Goal: Transaction & Acquisition: Download file/media

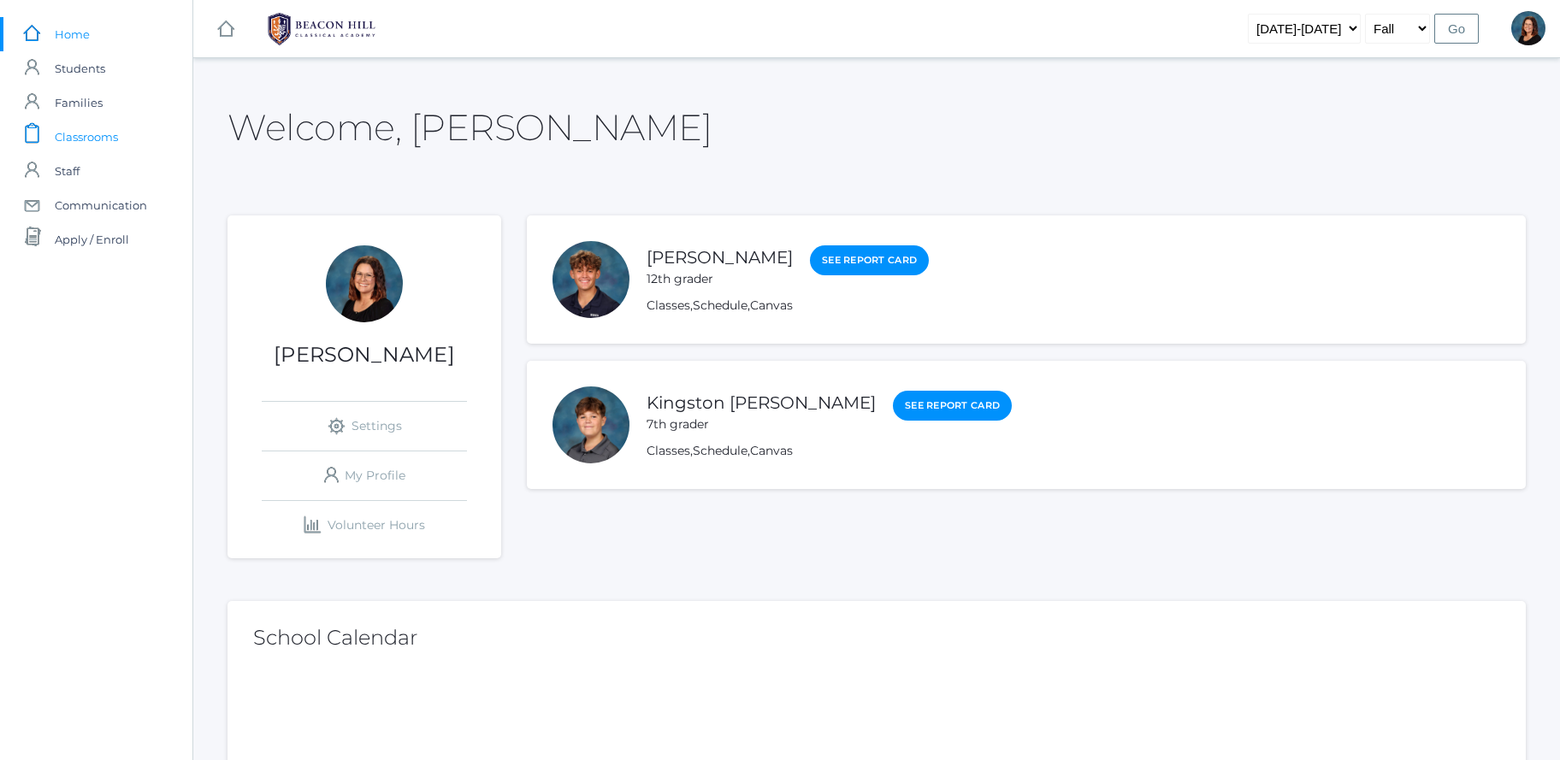
click at [68, 141] on span "Classrooms" at bounding box center [86, 137] width 63 height 34
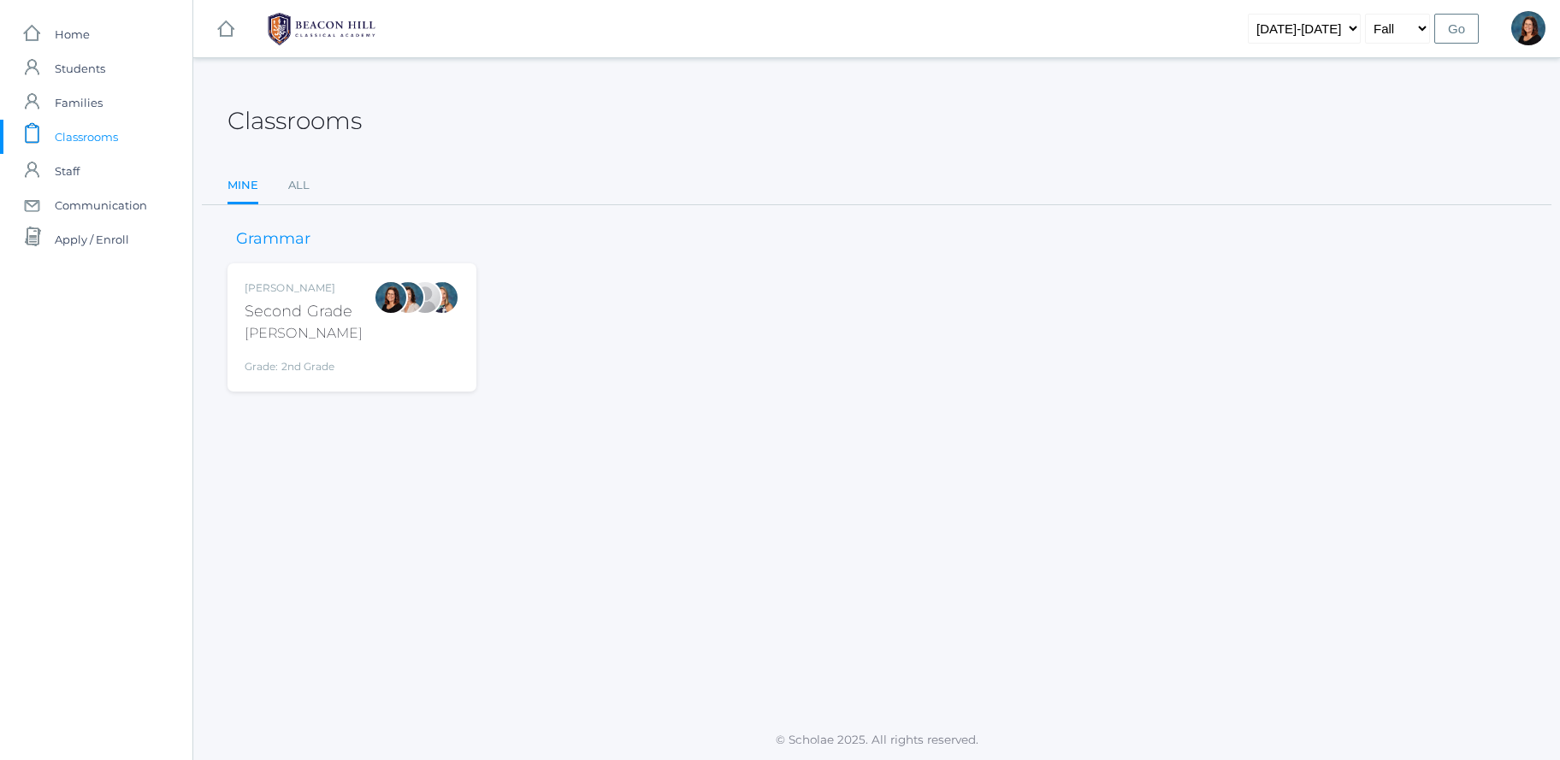
click at [341, 317] on div "Second Grade" at bounding box center [304, 311] width 118 height 23
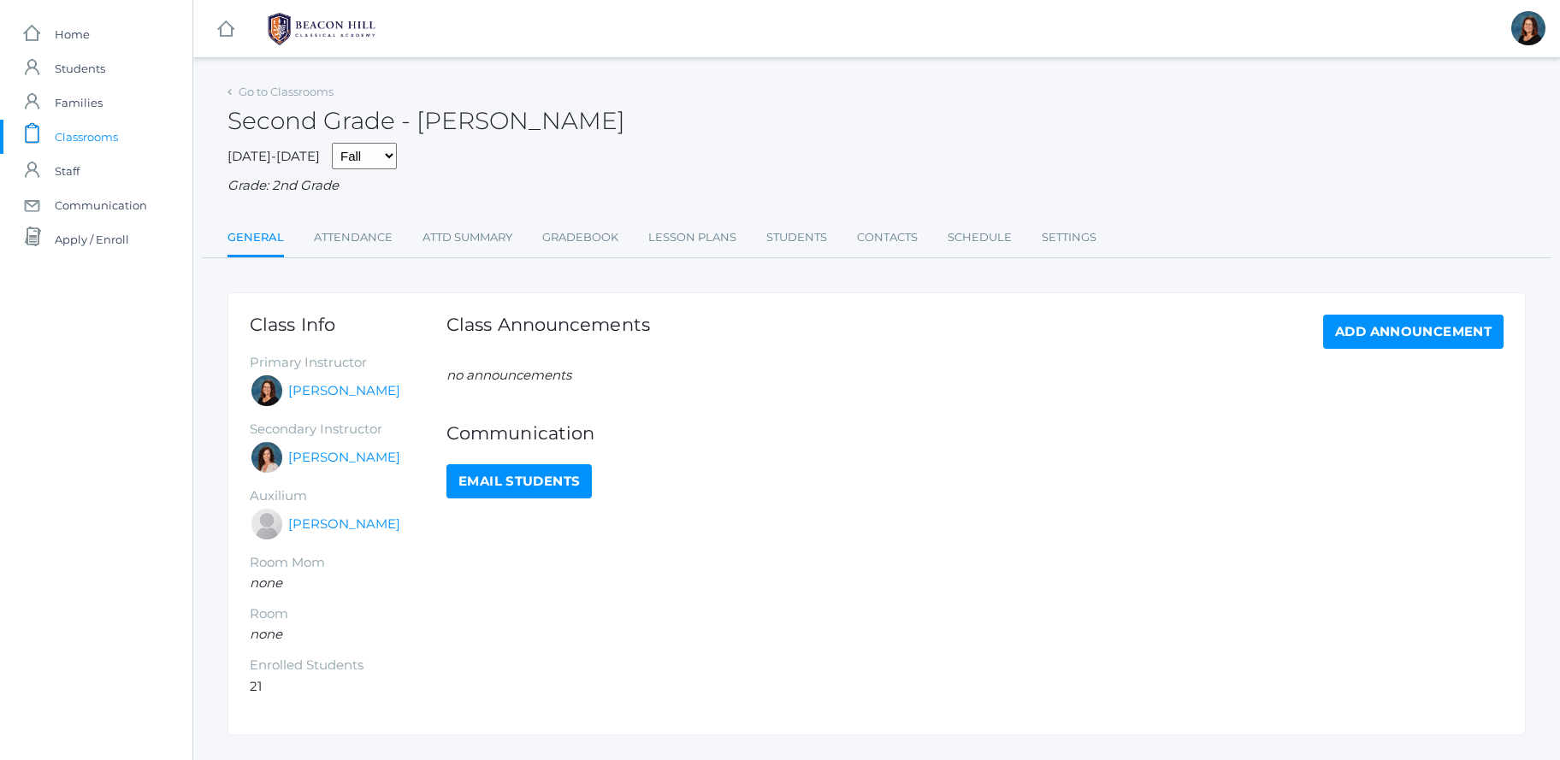
scroll to position [38, 0]
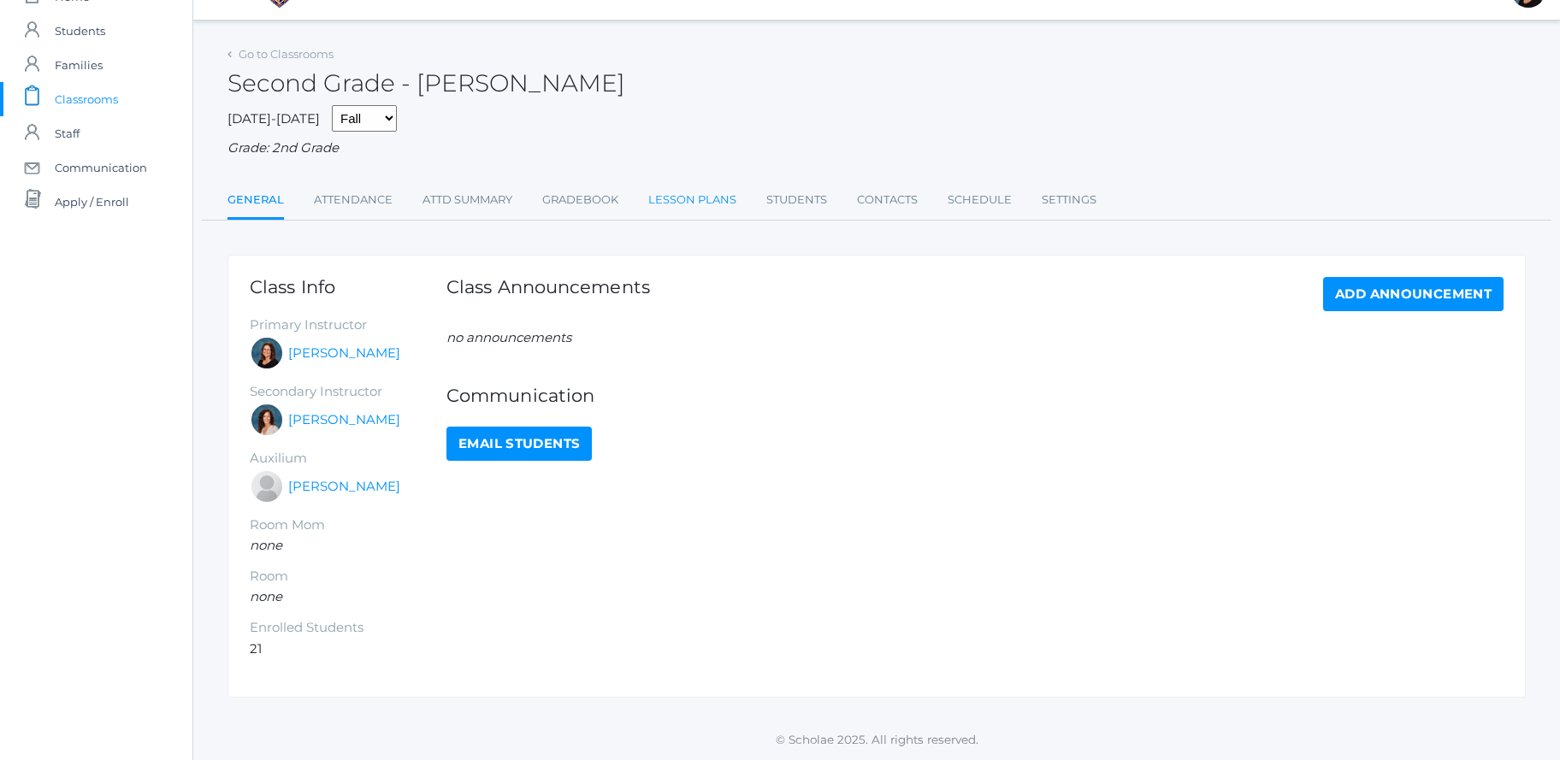
click at [719, 203] on link "Lesson Plans" at bounding box center [692, 200] width 88 height 34
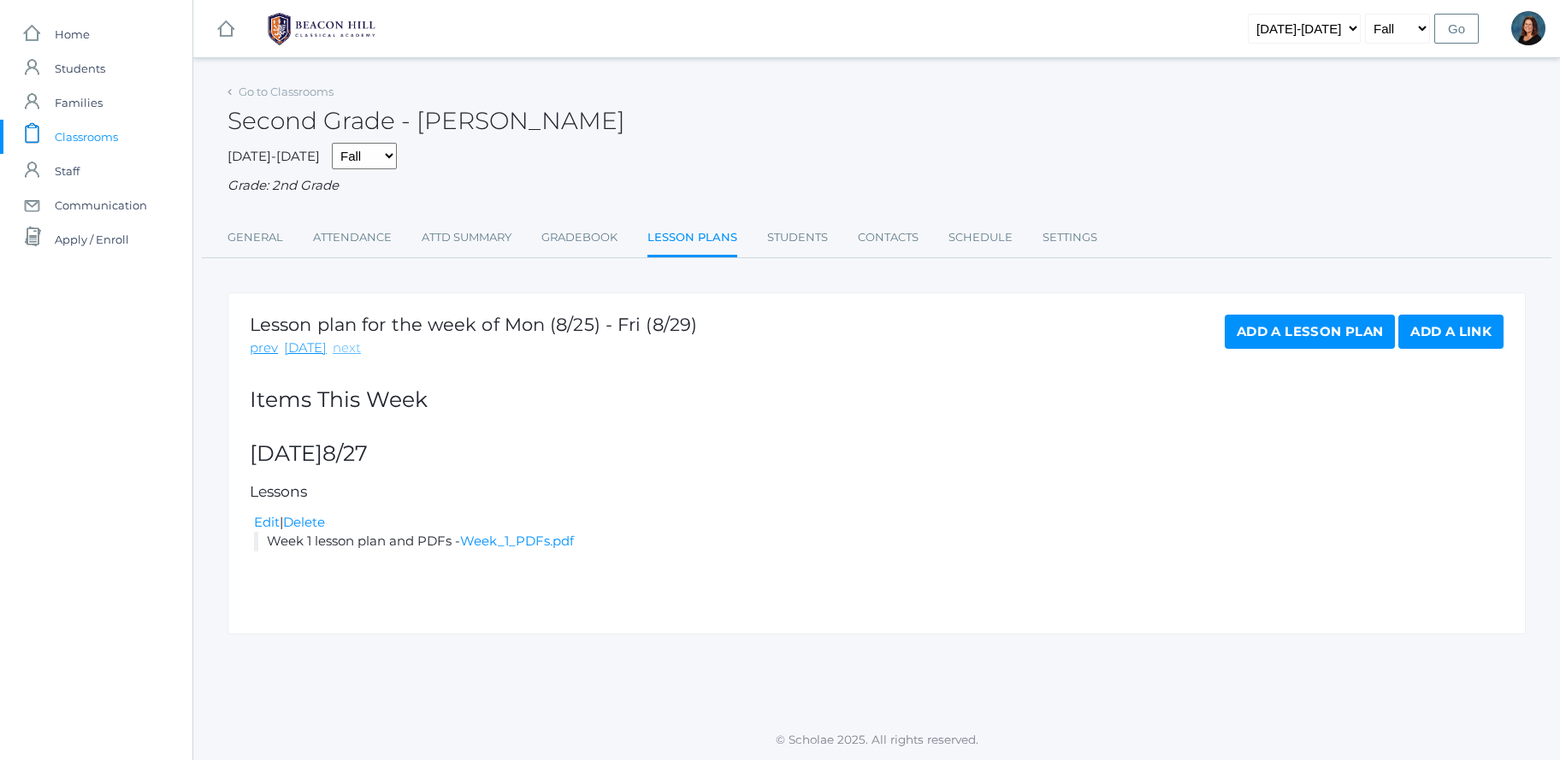
click at [344, 357] on link "next" at bounding box center [347, 349] width 28 height 20
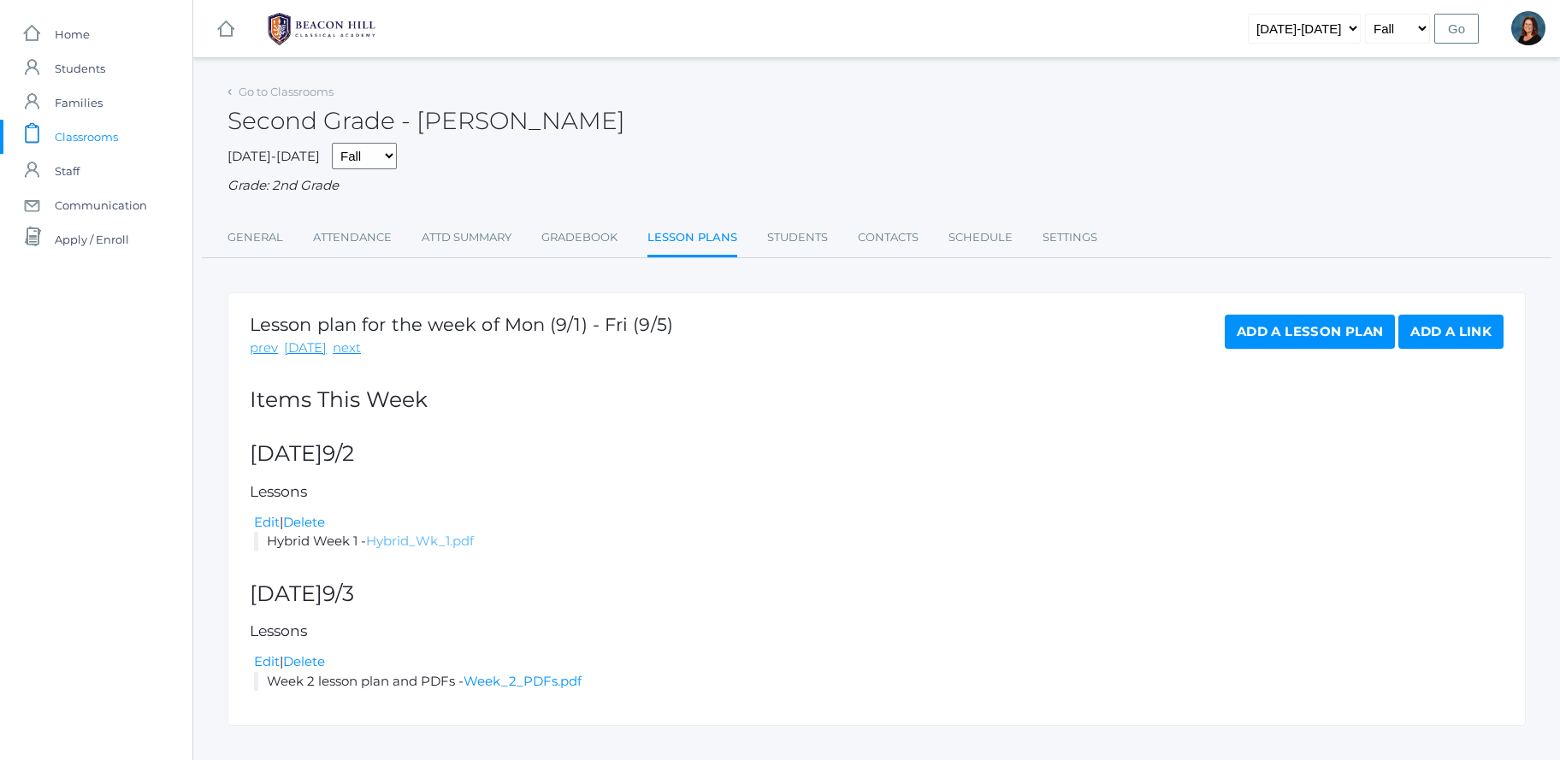
click at [398, 543] on link "Hybrid_Wk_1.pdf" at bounding box center [420, 541] width 108 height 16
click at [347, 350] on link "next" at bounding box center [347, 349] width 28 height 20
click at [341, 542] on link "Hybrid_Wk_2.pdf" at bounding box center [323, 541] width 112 height 16
click at [222, 25] on rect at bounding box center [225, 29] width 21 height 21
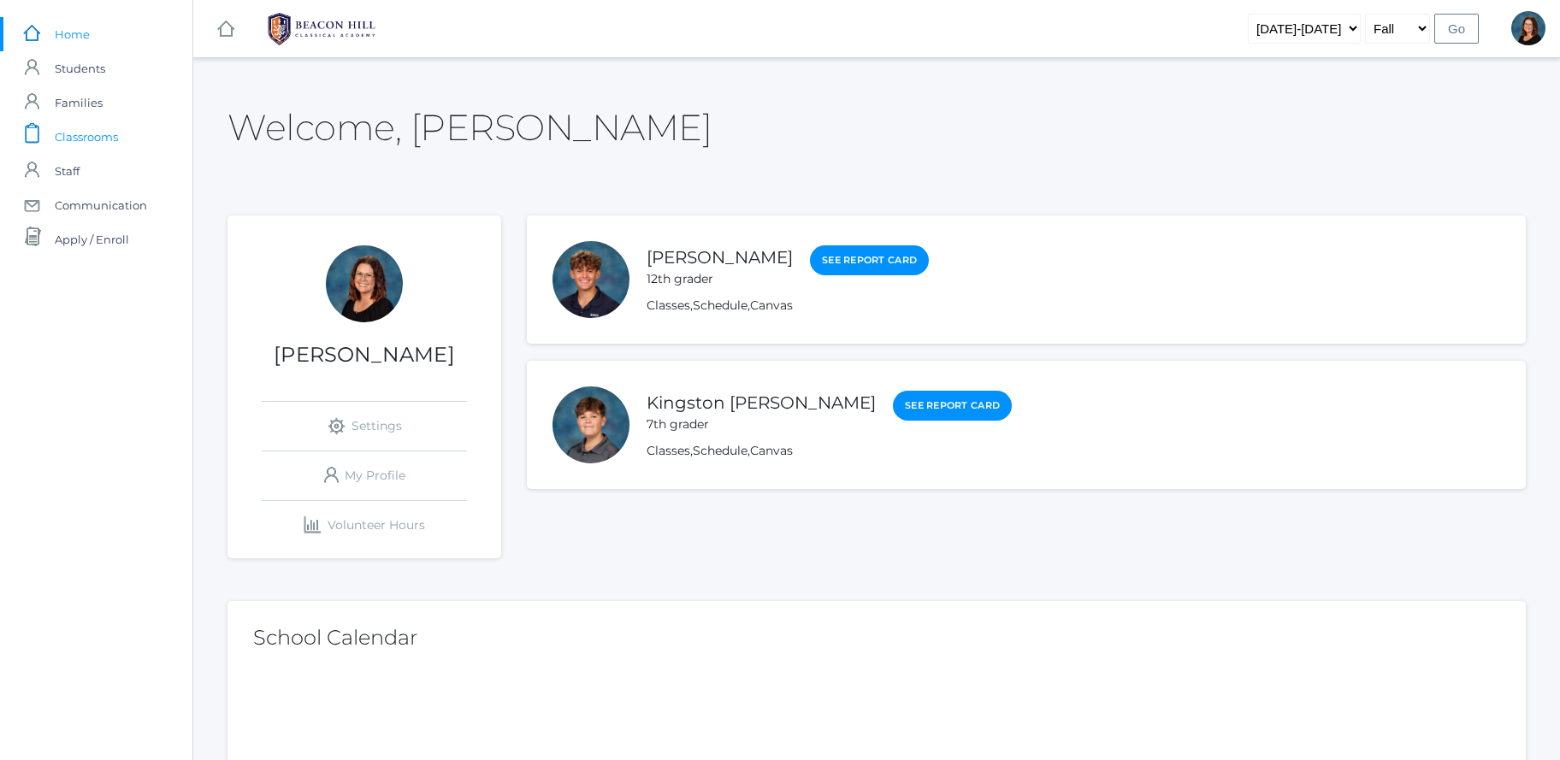
click at [65, 133] on span "Classrooms" at bounding box center [86, 137] width 63 height 34
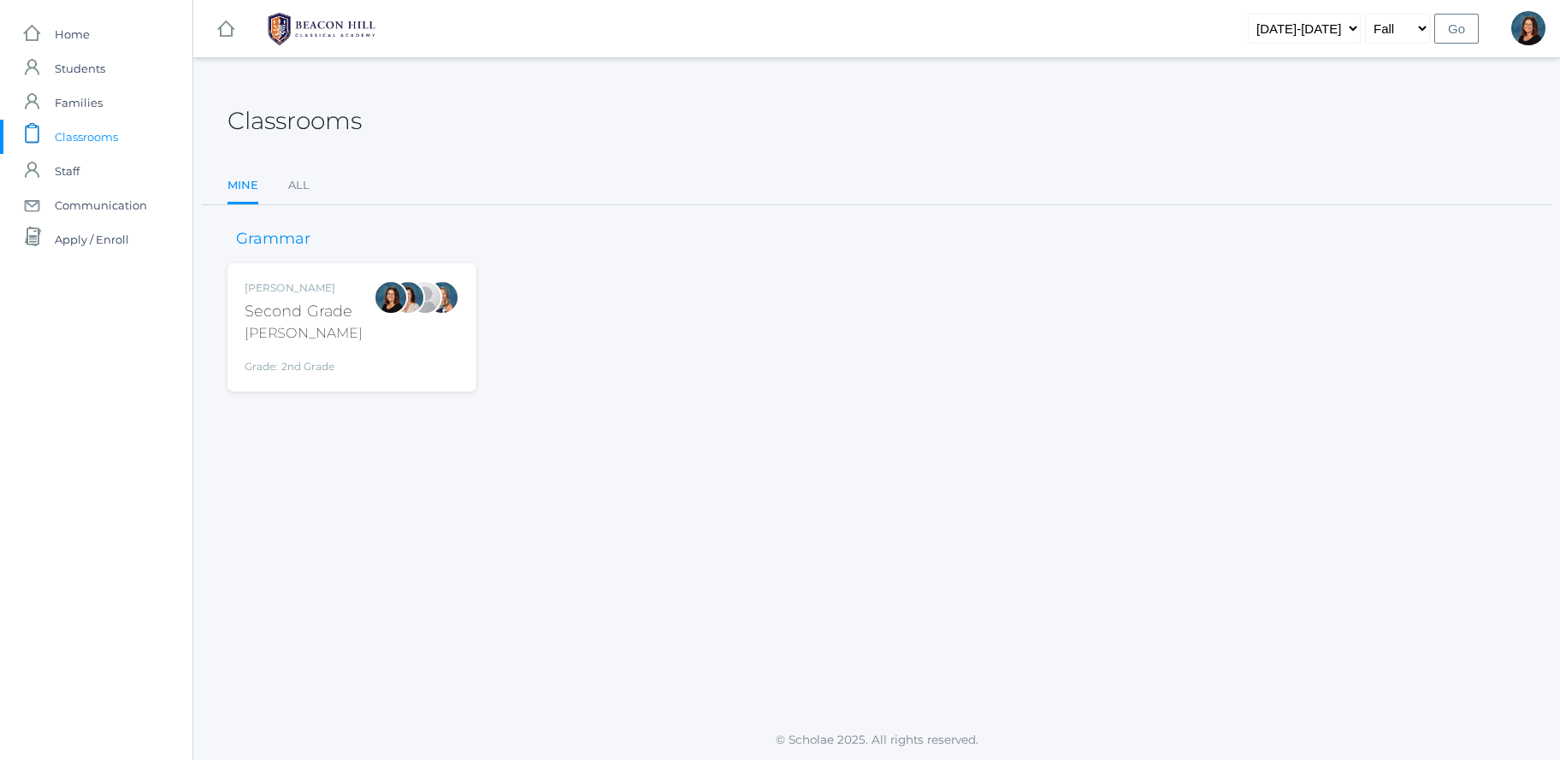
click at [328, 326] on div "Balli" at bounding box center [304, 333] width 118 height 21
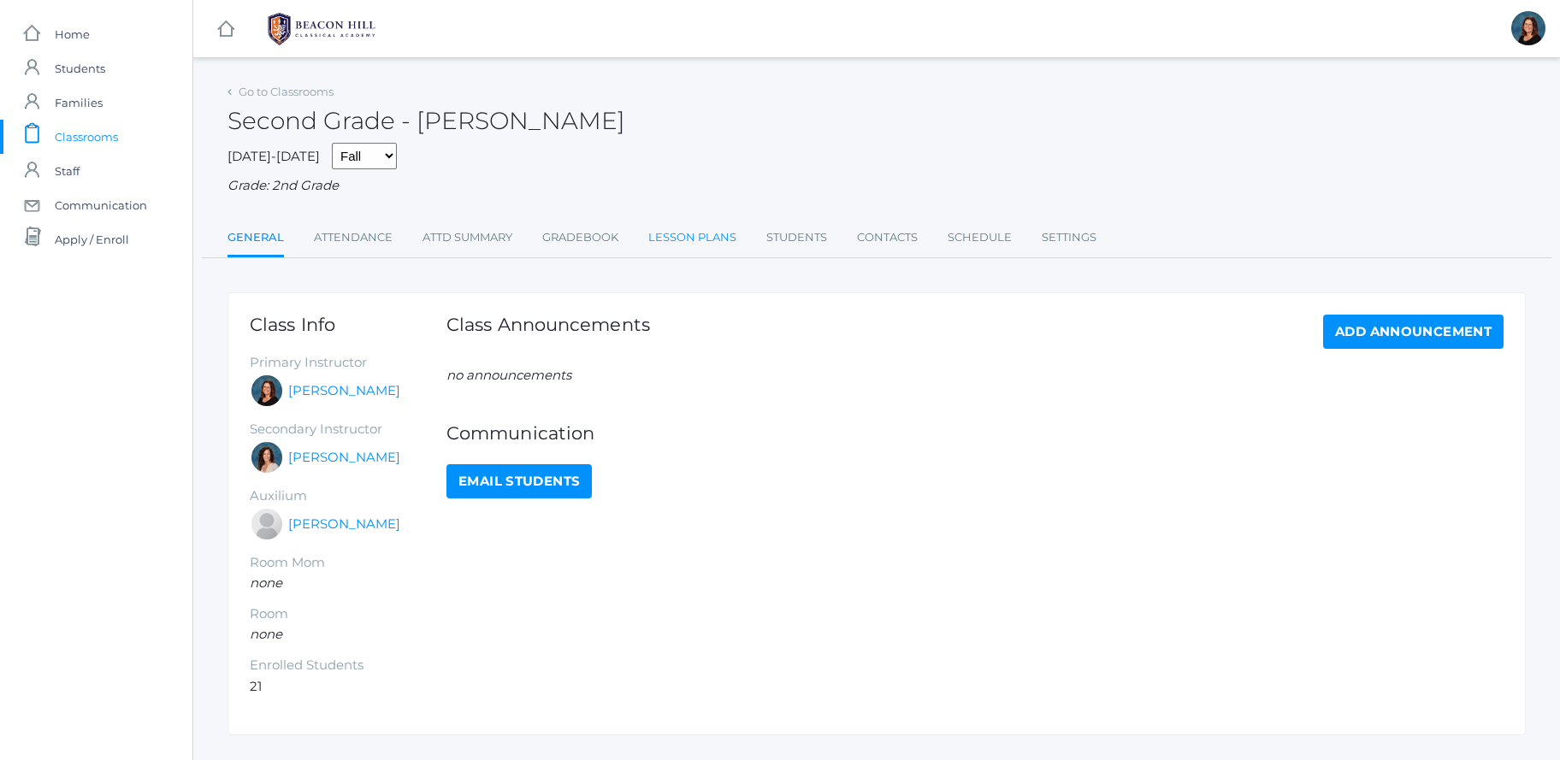
click at [687, 240] on link "Lesson Plans" at bounding box center [692, 238] width 88 height 34
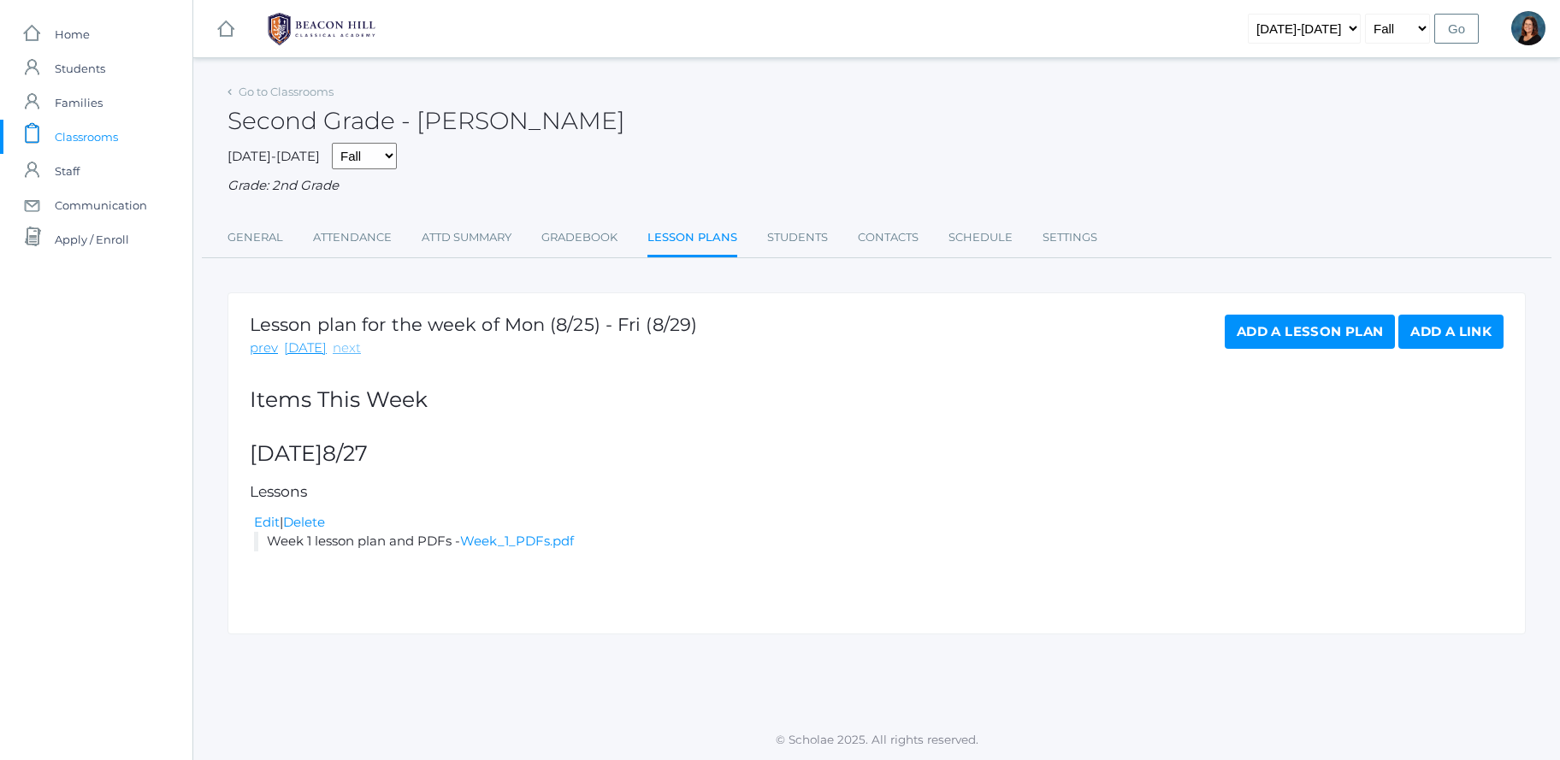
click at [338, 347] on link "next" at bounding box center [347, 349] width 28 height 20
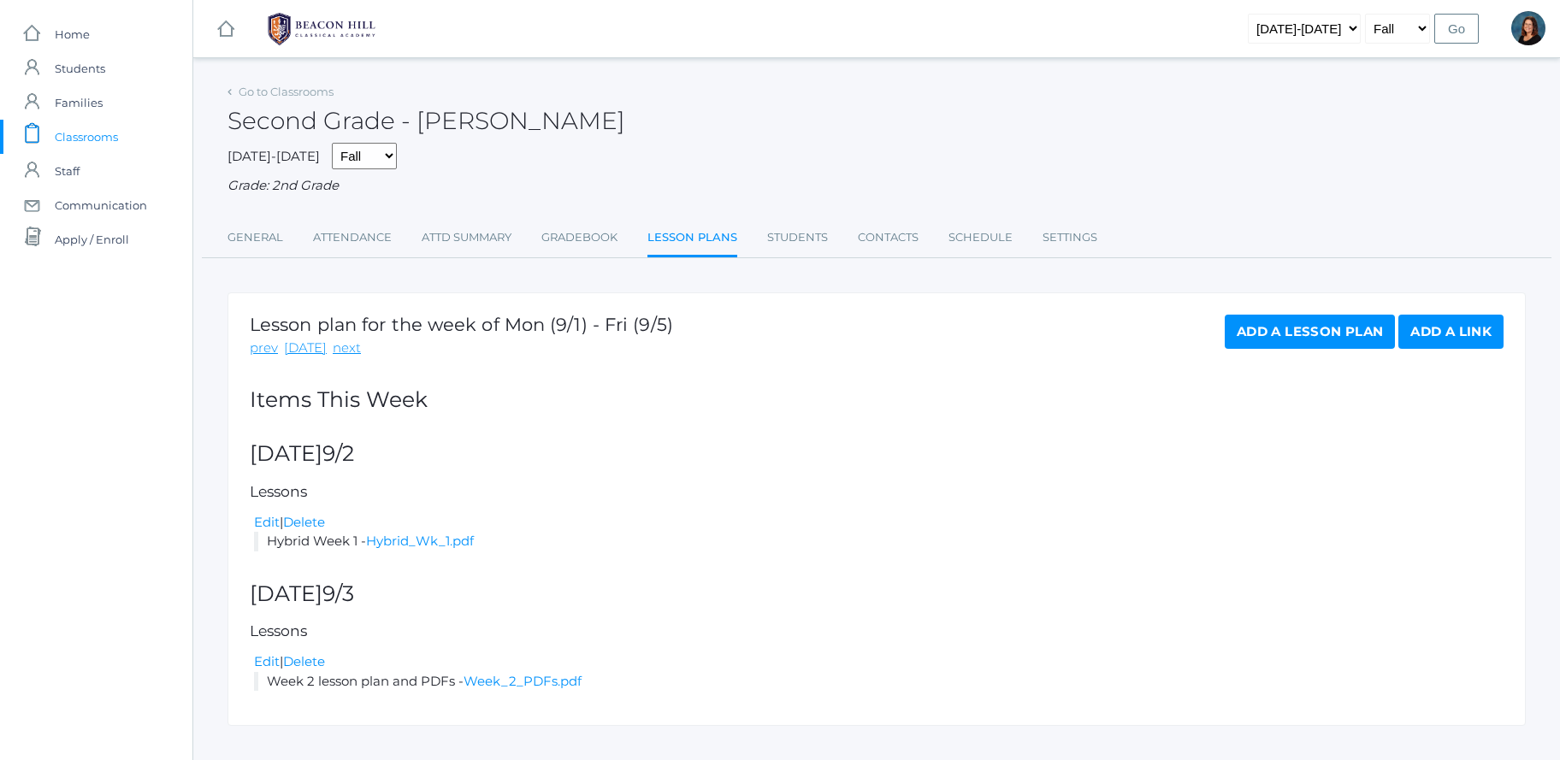
click at [338, 347] on link "next" at bounding box center [347, 349] width 28 height 20
